Goal: Transaction & Acquisition: Purchase product/service

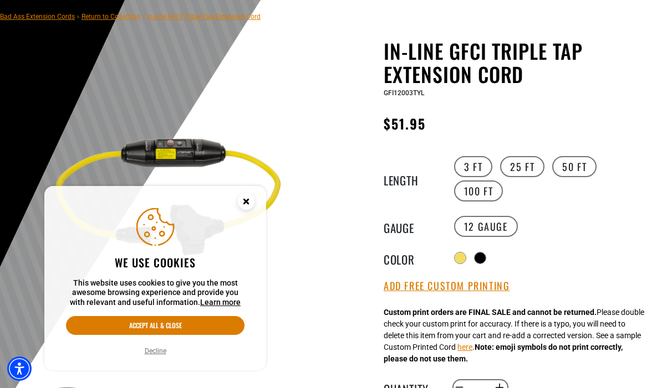
scroll to position [81, 0]
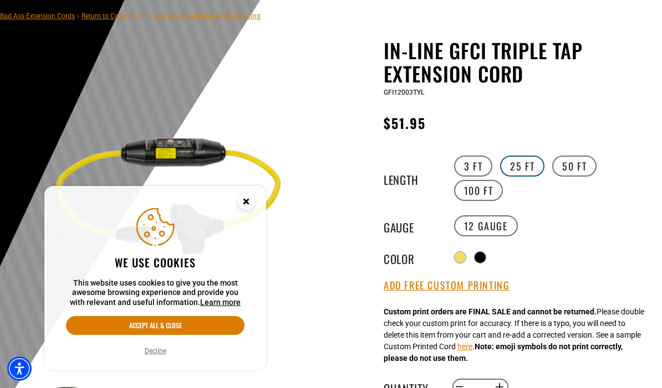
click at [525, 167] on label "25 FT" at bounding box center [522, 166] width 44 height 21
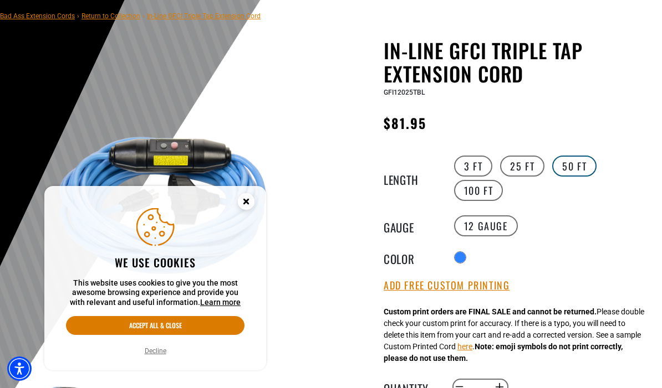
click at [580, 160] on label "50 FT" at bounding box center [574, 166] width 44 height 21
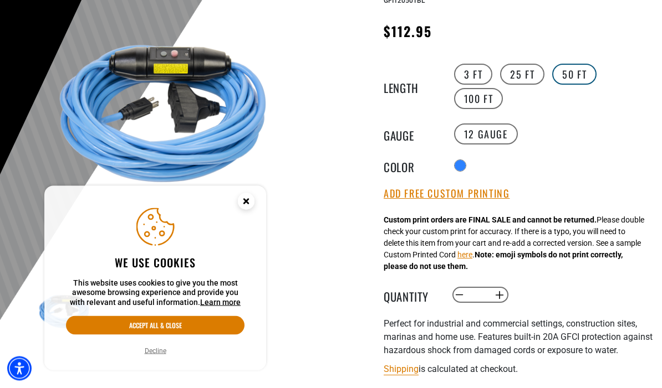
scroll to position [173, 0]
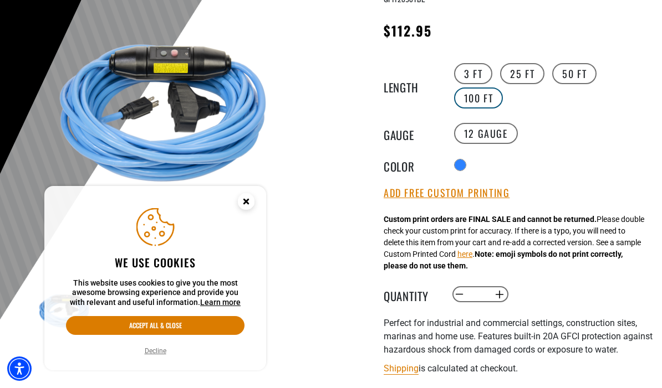
click at [487, 104] on label "100 FT" at bounding box center [478, 98] width 49 height 21
click at [579, 75] on label "50 FT" at bounding box center [574, 73] width 44 height 21
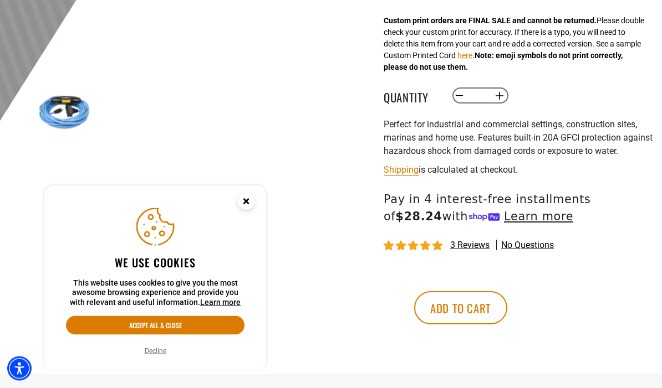
click at [243, 210] on circle "Close this option" at bounding box center [246, 201] width 17 height 17
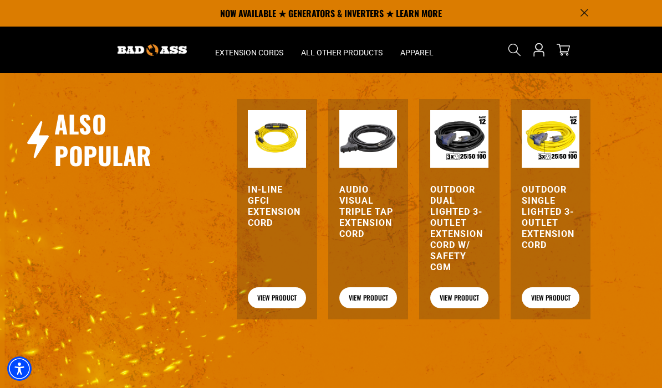
scroll to position [1230, 0]
click at [469, 309] on link "View Product" at bounding box center [459, 298] width 58 height 21
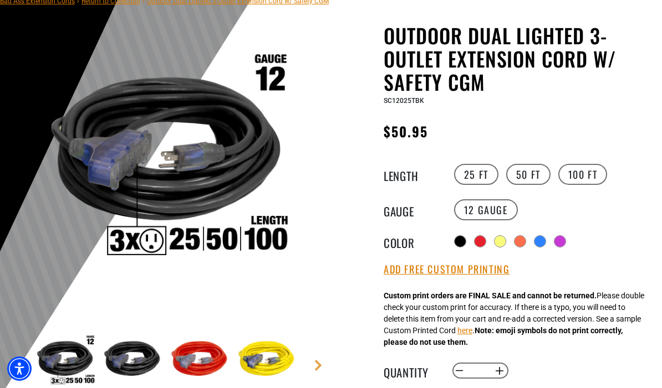
scroll to position [102, 0]
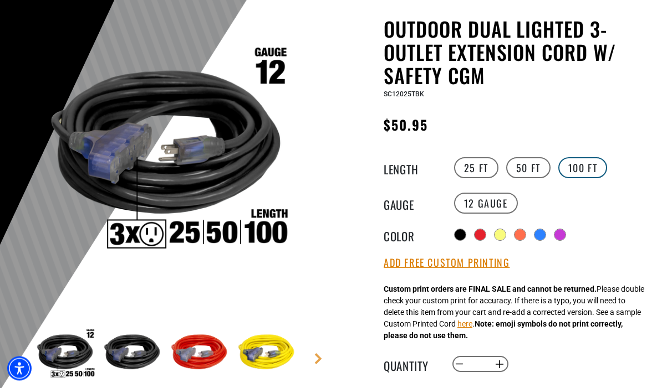
click at [591, 167] on label "100 FT" at bounding box center [582, 168] width 49 height 21
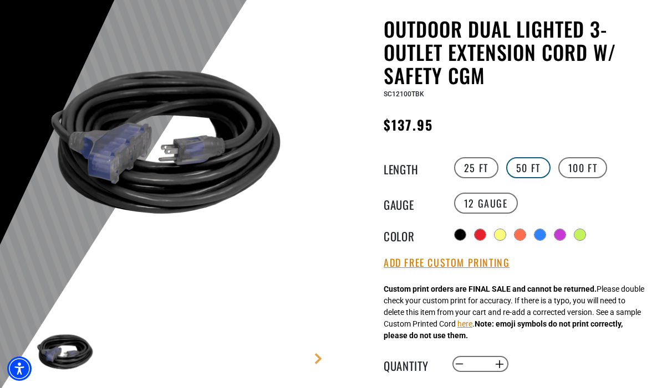
click at [532, 166] on label "50 FT" at bounding box center [528, 167] width 44 height 21
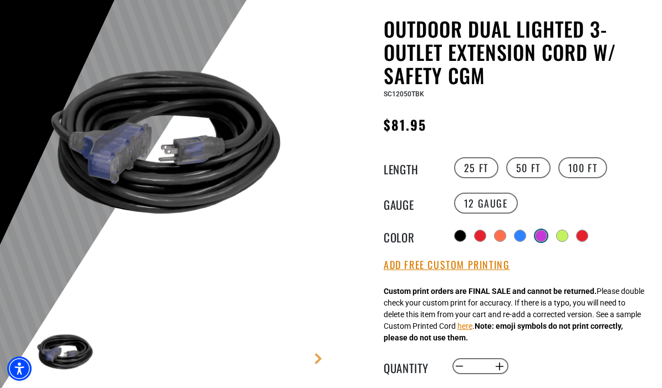
click at [541, 236] on div at bounding box center [540, 236] width 11 height 11
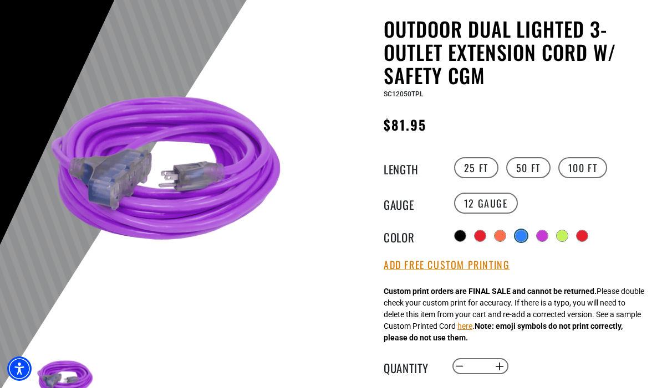
click at [523, 231] on div at bounding box center [520, 236] width 11 height 11
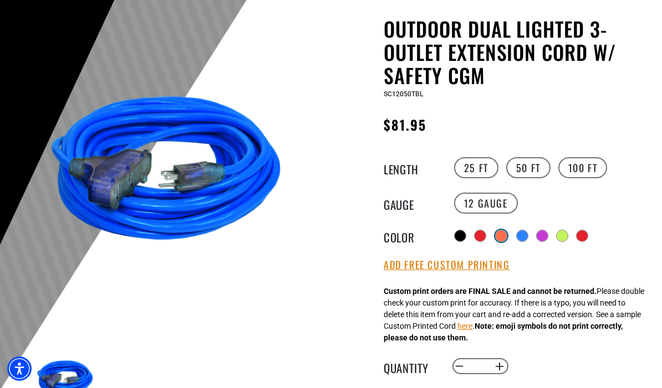
click at [499, 234] on div at bounding box center [500, 236] width 11 height 11
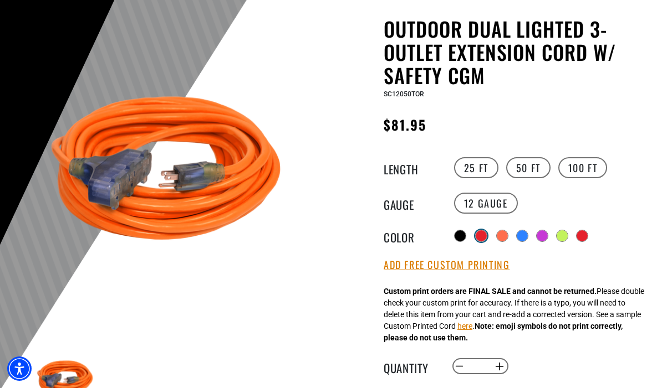
click at [481, 237] on div at bounding box center [481, 236] width 11 height 11
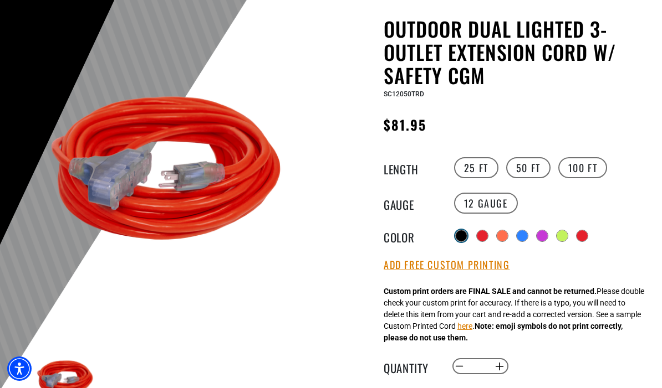
click at [461, 231] on div at bounding box center [461, 236] width 11 height 11
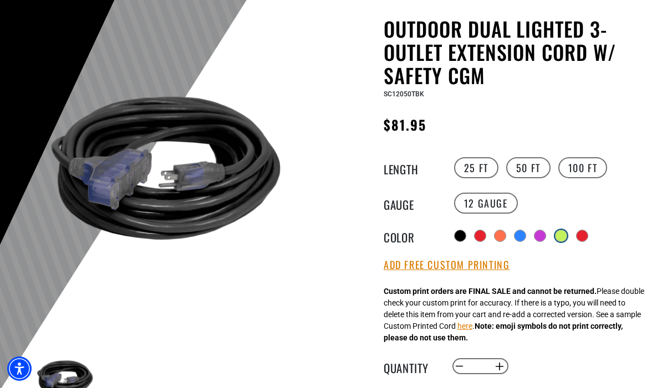
click at [565, 237] on div at bounding box center [560, 236] width 11 height 11
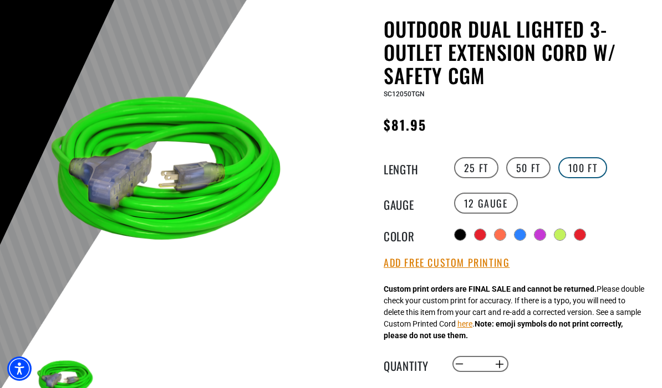
click at [580, 168] on label "100 FT" at bounding box center [582, 167] width 49 height 21
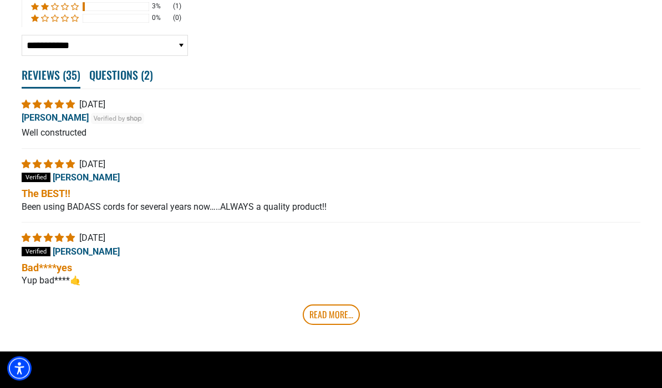
scroll to position [2044, 0]
click at [346, 325] on link "Read More..." at bounding box center [331, 315] width 57 height 20
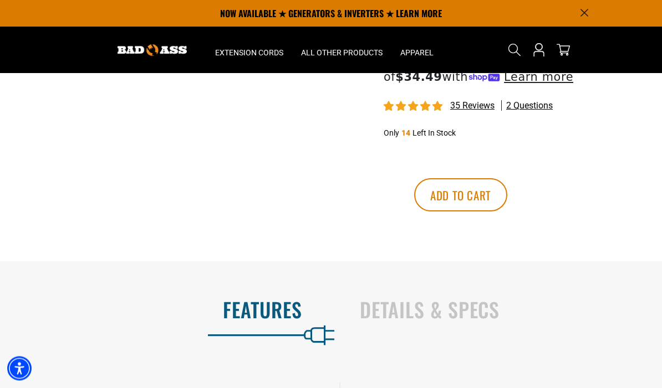
scroll to position [521, 0]
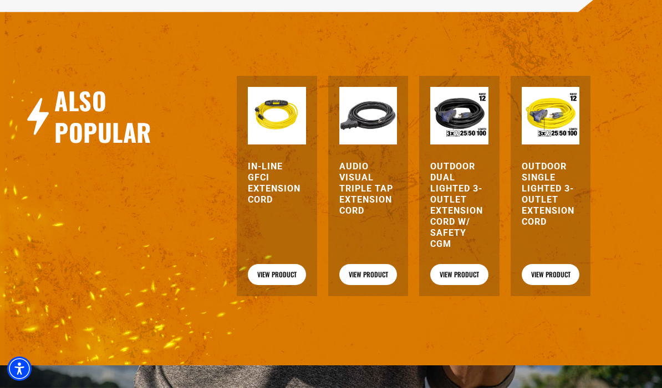
click at [550, 207] on h3 "Outdoor Single Lighted 3-Outlet Extension Cord" at bounding box center [551, 194] width 58 height 67
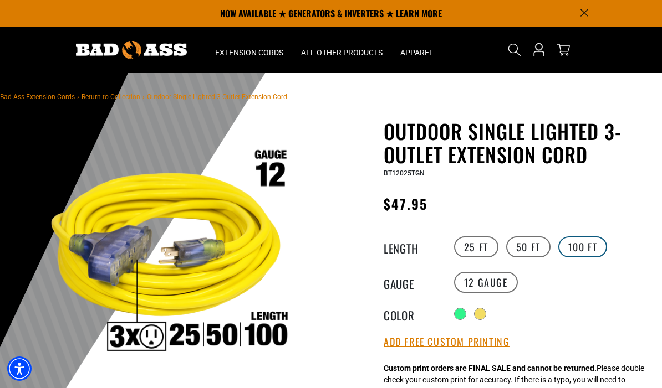
click at [585, 250] on label "100 FT" at bounding box center [582, 247] width 49 height 21
click at [534, 248] on label "50 FT" at bounding box center [528, 247] width 44 height 21
click at [585, 247] on label "100 FT" at bounding box center [582, 247] width 49 height 21
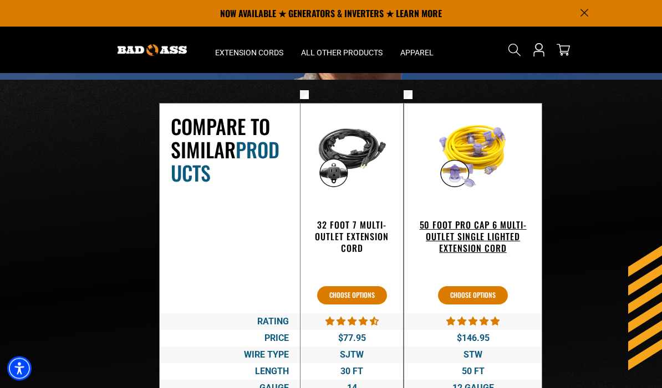
scroll to position [1608, 0]
click at [508, 236] on h3 "50 Foot Pro Cap 6 Multi-Outlet Single Lighted Extension Cord" at bounding box center [472, 236] width 115 height 34
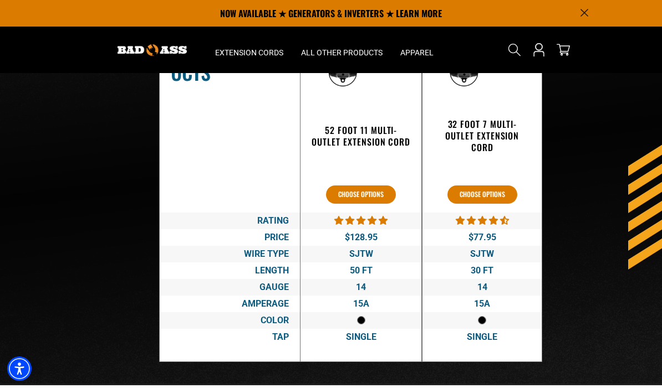
scroll to position [1897, 0]
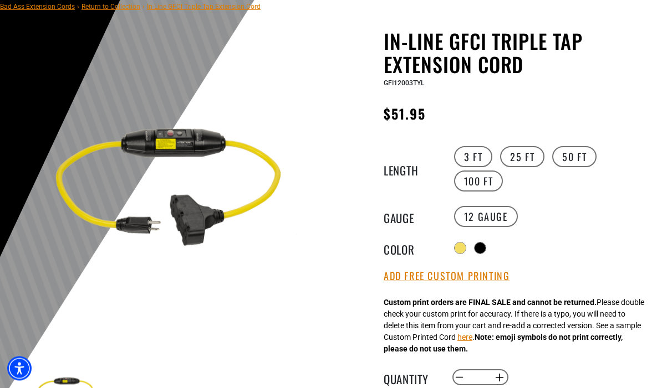
scroll to position [91, 0]
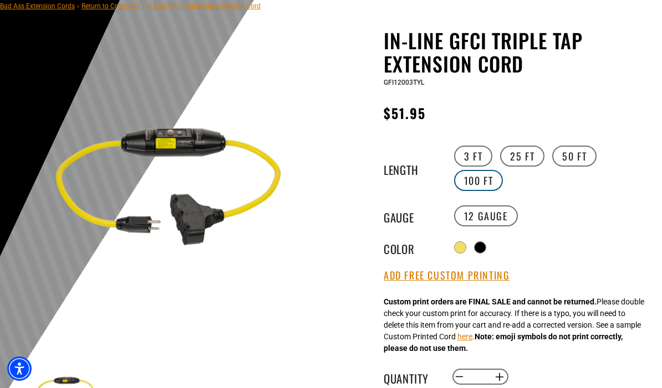
click at [483, 186] on label "100 FT" at bounding box center [478, 180] width 49 height 21
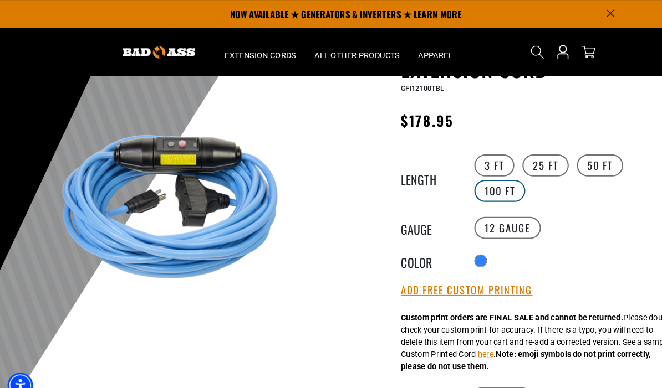
scroll to position [88, 0]
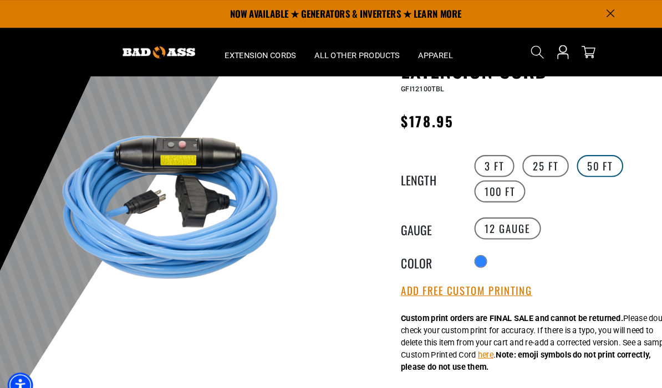
click at [584, 157] on label "50 FT" at bounding box center [574, 159] width 44 height 21
click at [492, 181] on label "100 FT" at bounding box center [478, 183] width 49 height 21
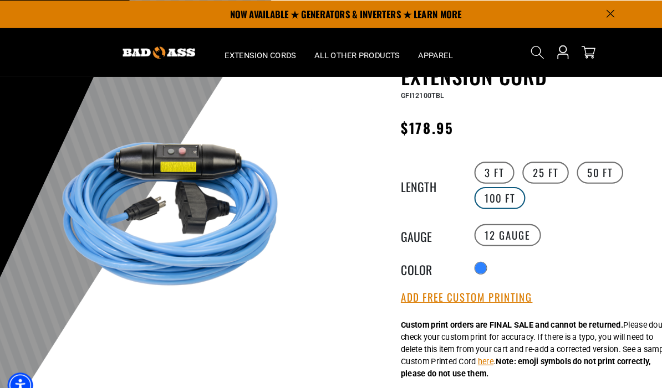
scroll to position [81, 0]
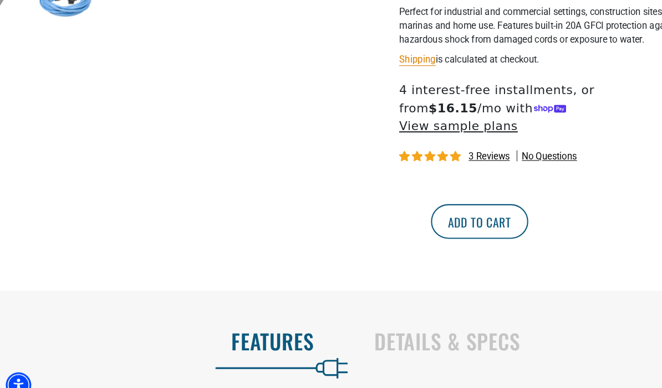
click at [507, 203] on button "Add to cart" at bounding box center [460, 212] width 93 height 33
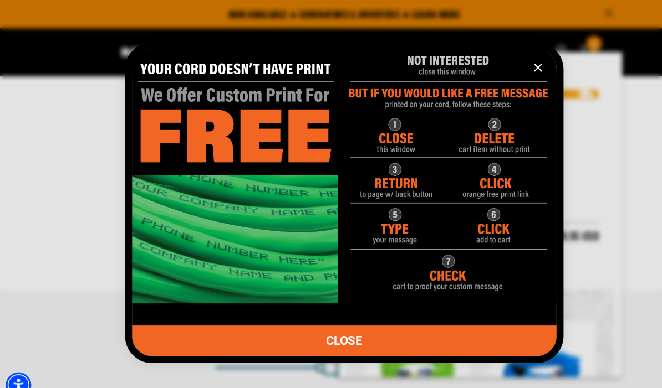
click at [349, 341] on link "CLOSE" at bounding box center [331, 326] width 406 height 29
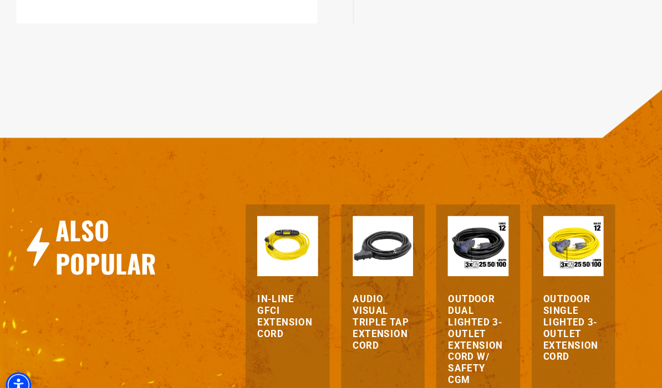
scroll to position [1154, 0]
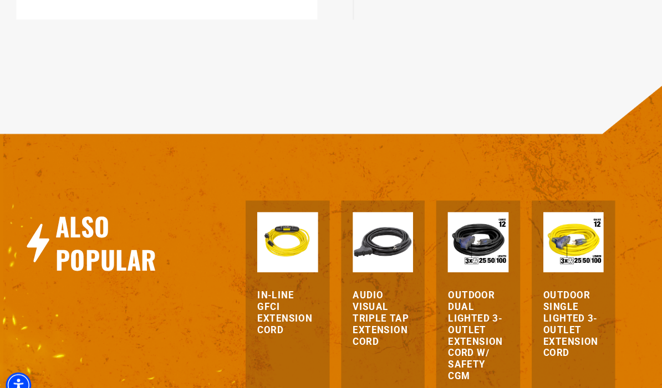
click at [558, 246] on img at bounding box center [551, 232] width 58 height 58
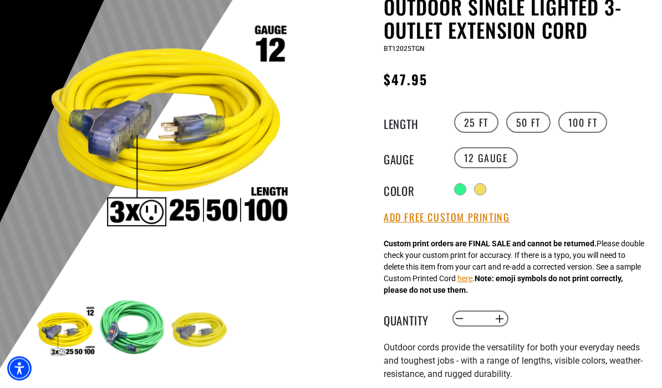
scroll to position [125, 0]
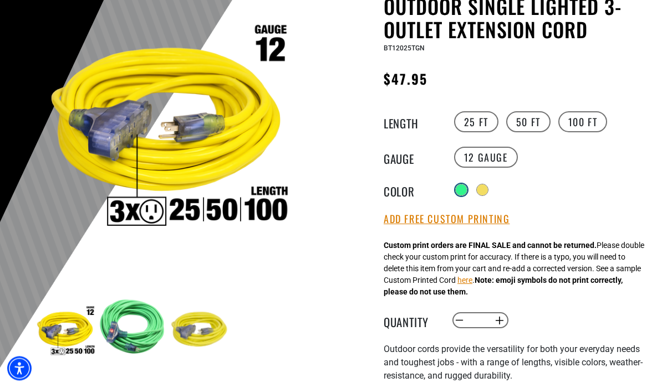
click at [461, 187] on div at bounding box center [461, 190] width 11 height 11
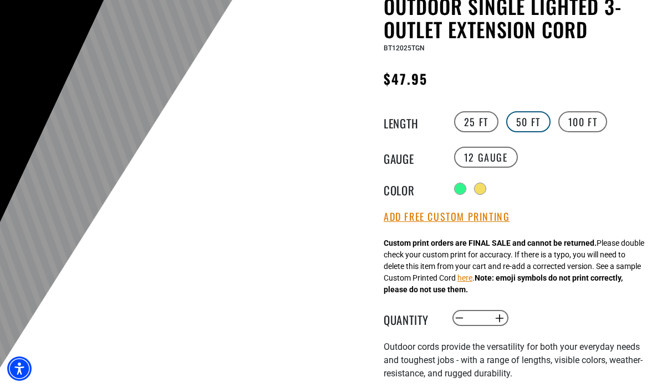
click at [533, 127] on label "50 FT" at bounding box center [528, 121] width 44 height 21
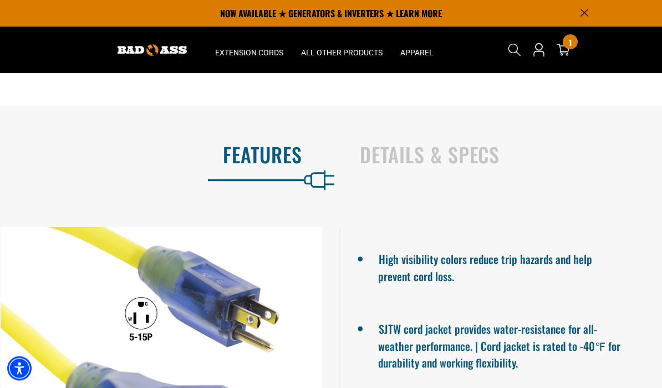
scroll to position [574, 0]
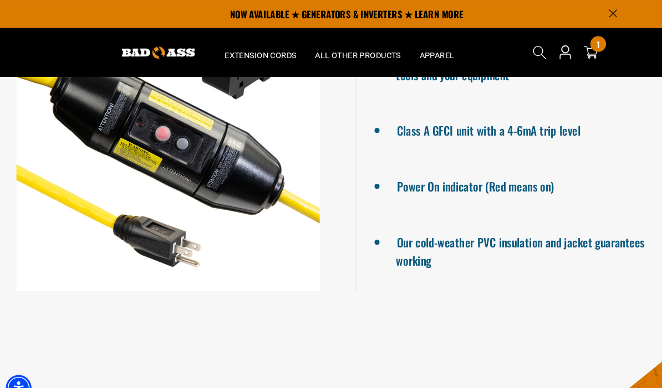
scroll to position [881, 0]
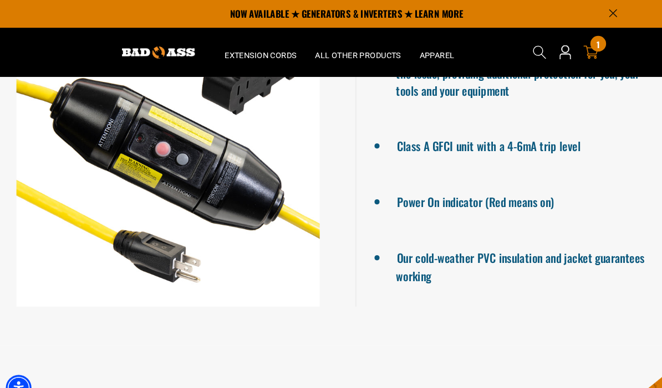
click at [571, 42] on div "1 1 item" at bounding box center [570, 41] width 15 height 15
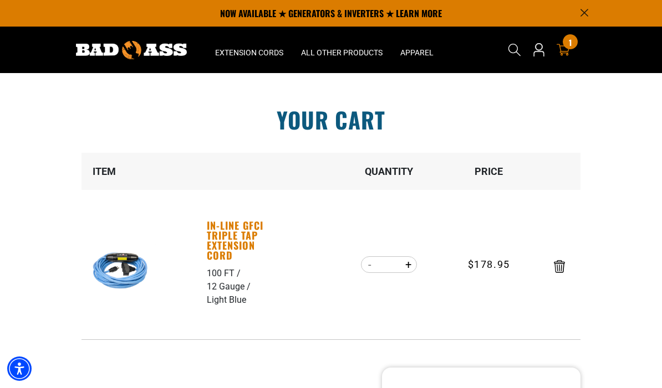
click at [237, 232] on link "In-Line GFCI Triple Tap Extension Cord" at bounding box center [245, 241] width 76 height 40
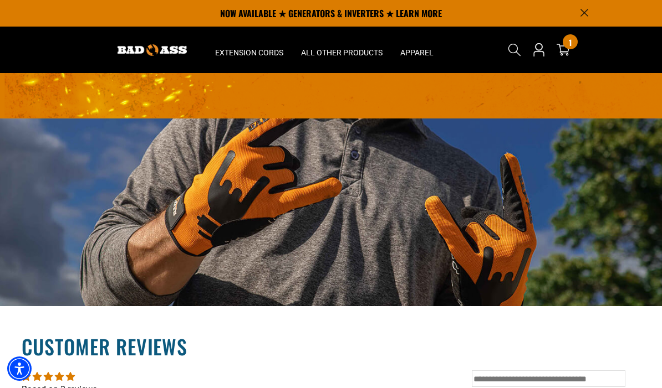
scroll to position [1517, 0]
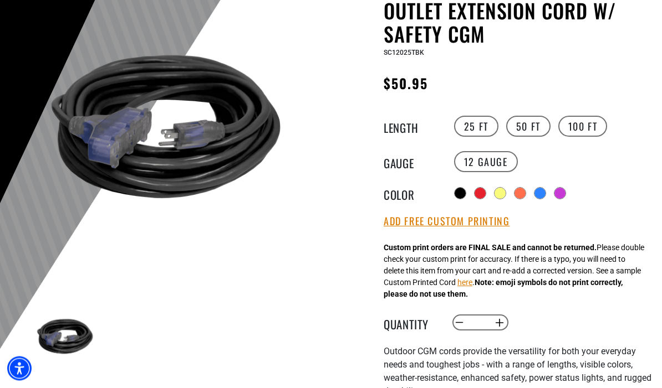
scroll to position [146, 0]
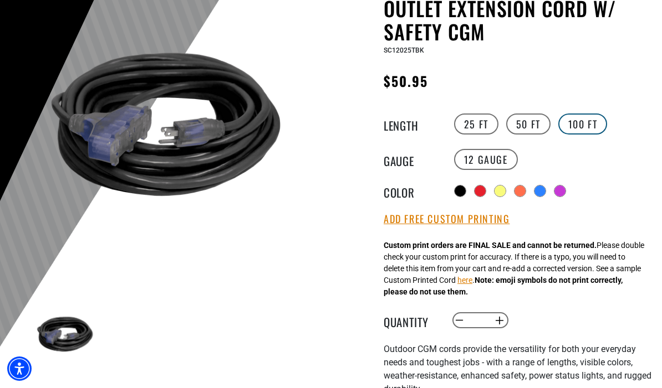
click at [592, 125] on label "100 FT" at bounding box center [582, 124] width 49 height 21
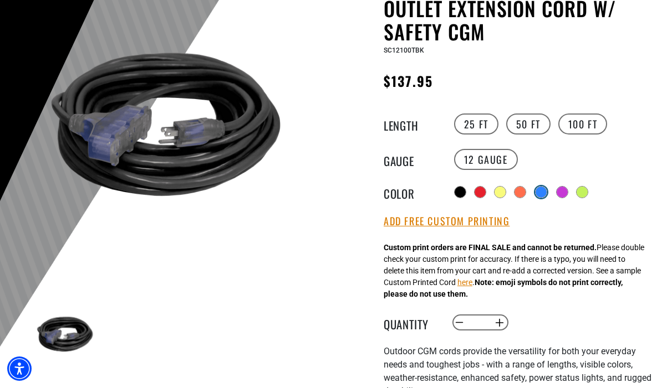
click at [541, 191] on div at bounding box center [540, 192] width 11 height 11
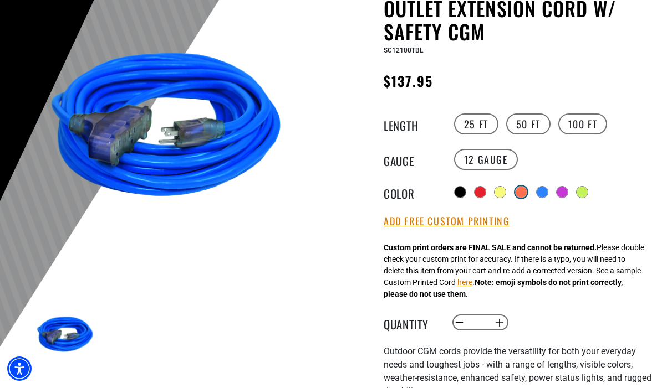
click at [519, 192] on div at bounding box center [520, 192] width 11 height 11
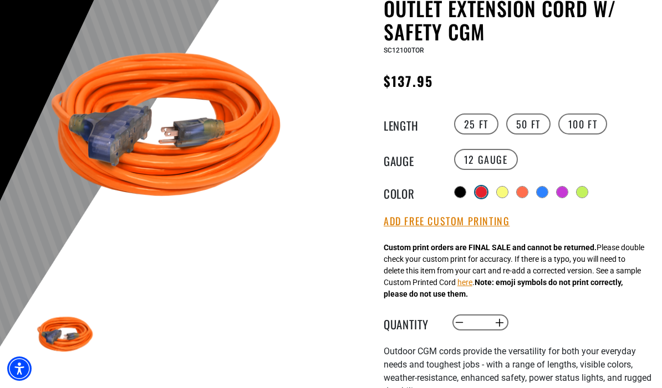
click at [478, 193] on div at bounding box center [481, 192] width 11 height 11
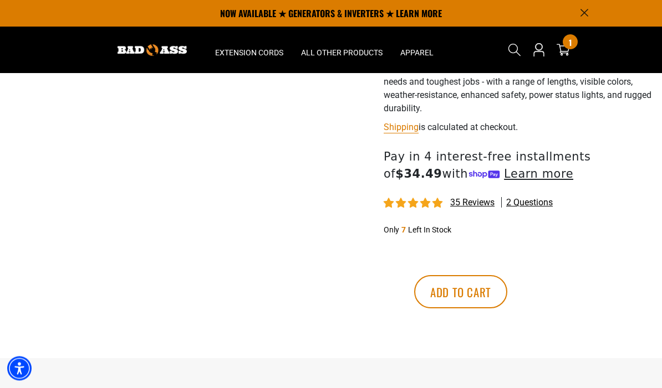
scroll to position [424, 0]
